Goal: Information Seeking & Learning: Learn about a topic

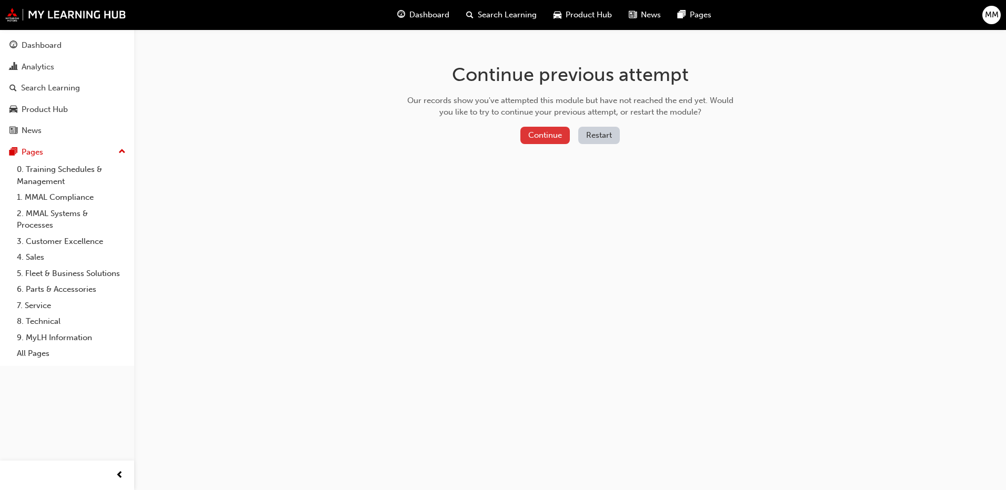
click at [536, 138] on button "Continue" at bounding box center [544, 135] width 49 height 17
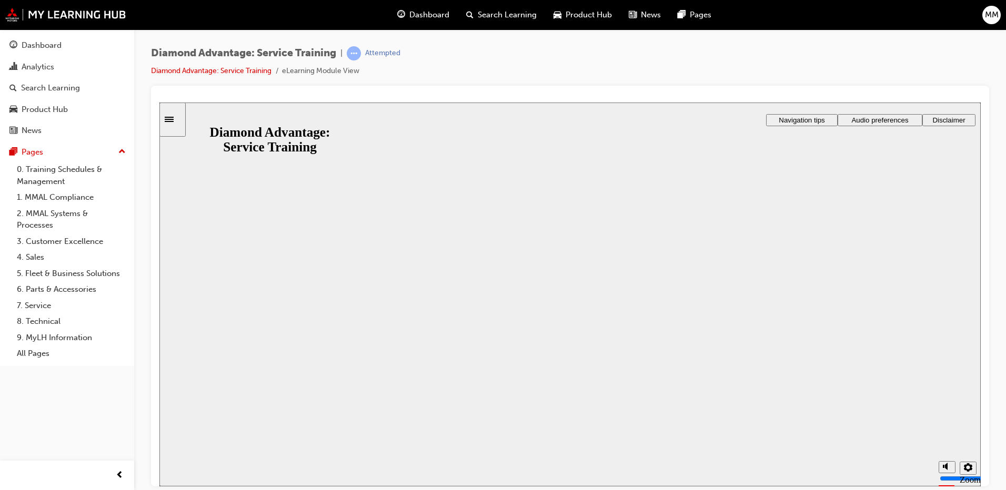
click at [201, 488] on button "Resume" at bounding box center [180, 495] width 42 height 14
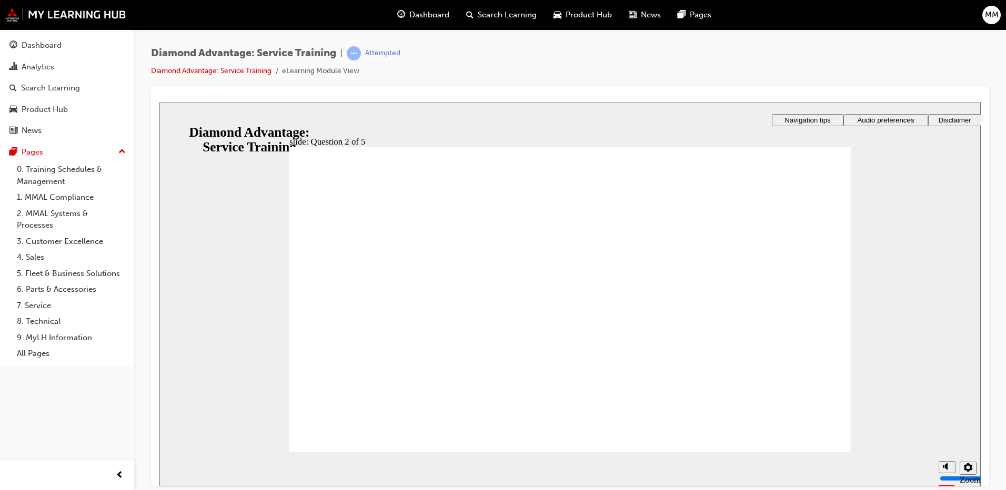
drag, startPoint x: 536, startPoint y: 286, endPoint x: 547, endPoint y: 272, distance: 18.0
checkbox input "true"
